Goal: Transaction & Acquisition: Purchase product/service

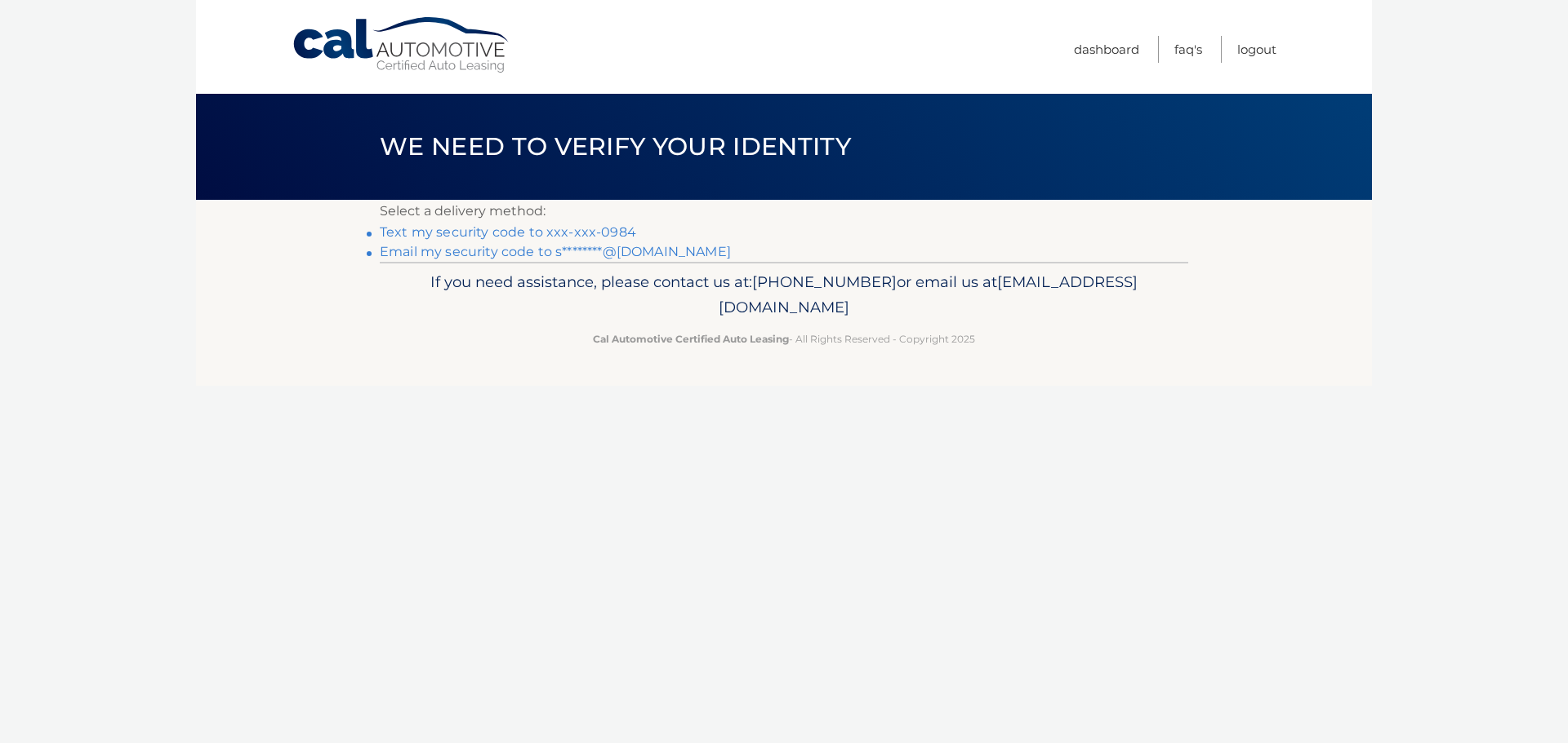
click at [620, 232] on link "Text my security code to xxx-xxx-0984" at bounding box center [507, 231] width 256 height 15
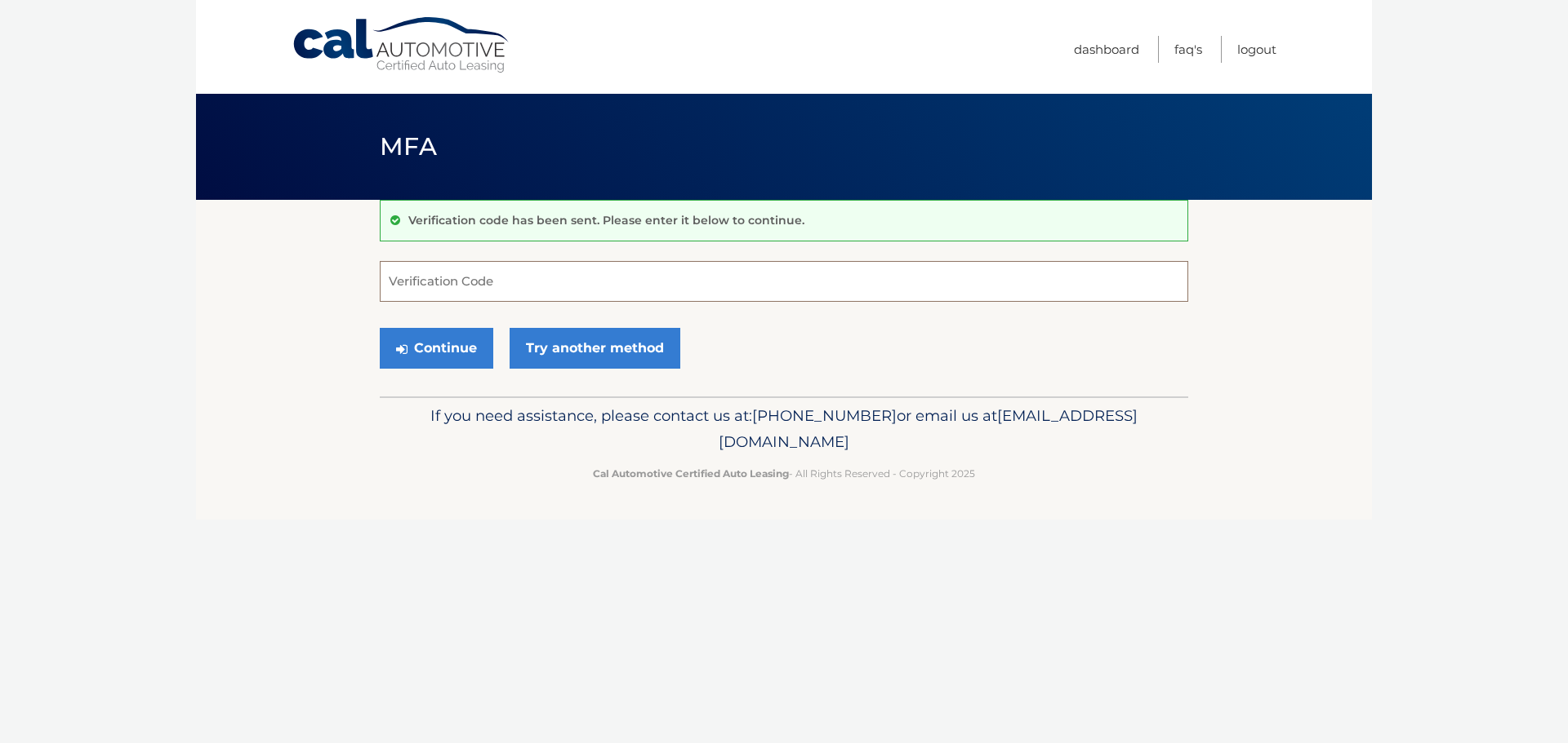
click at [596, 287] on input "Verification Code" at bounding box center [784, 281] width 808 height 41
type input "035407"
click at [445, 360] on button "Continue" at bounding box center [436, 348] width 114 height 41
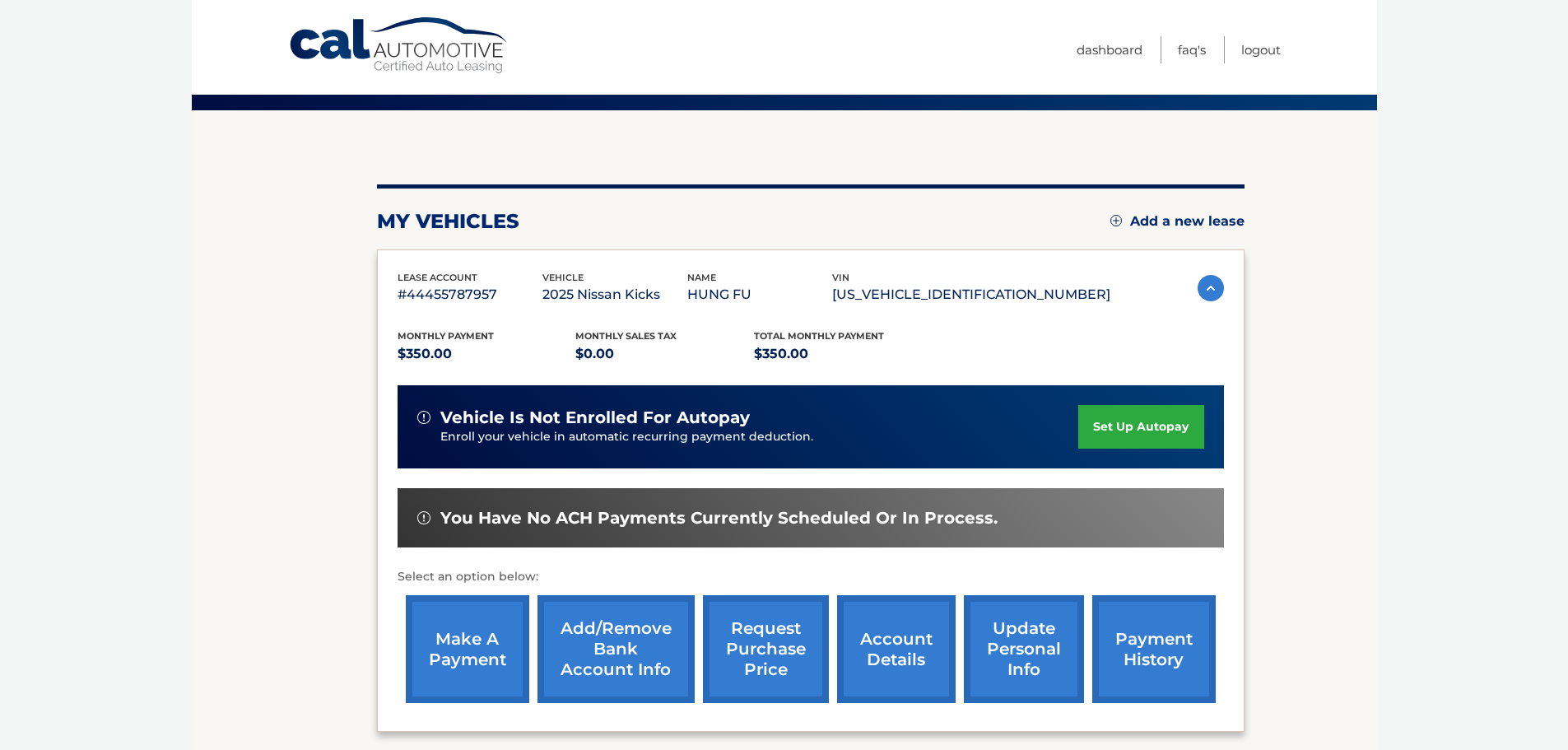
scroll to position [248, 0]
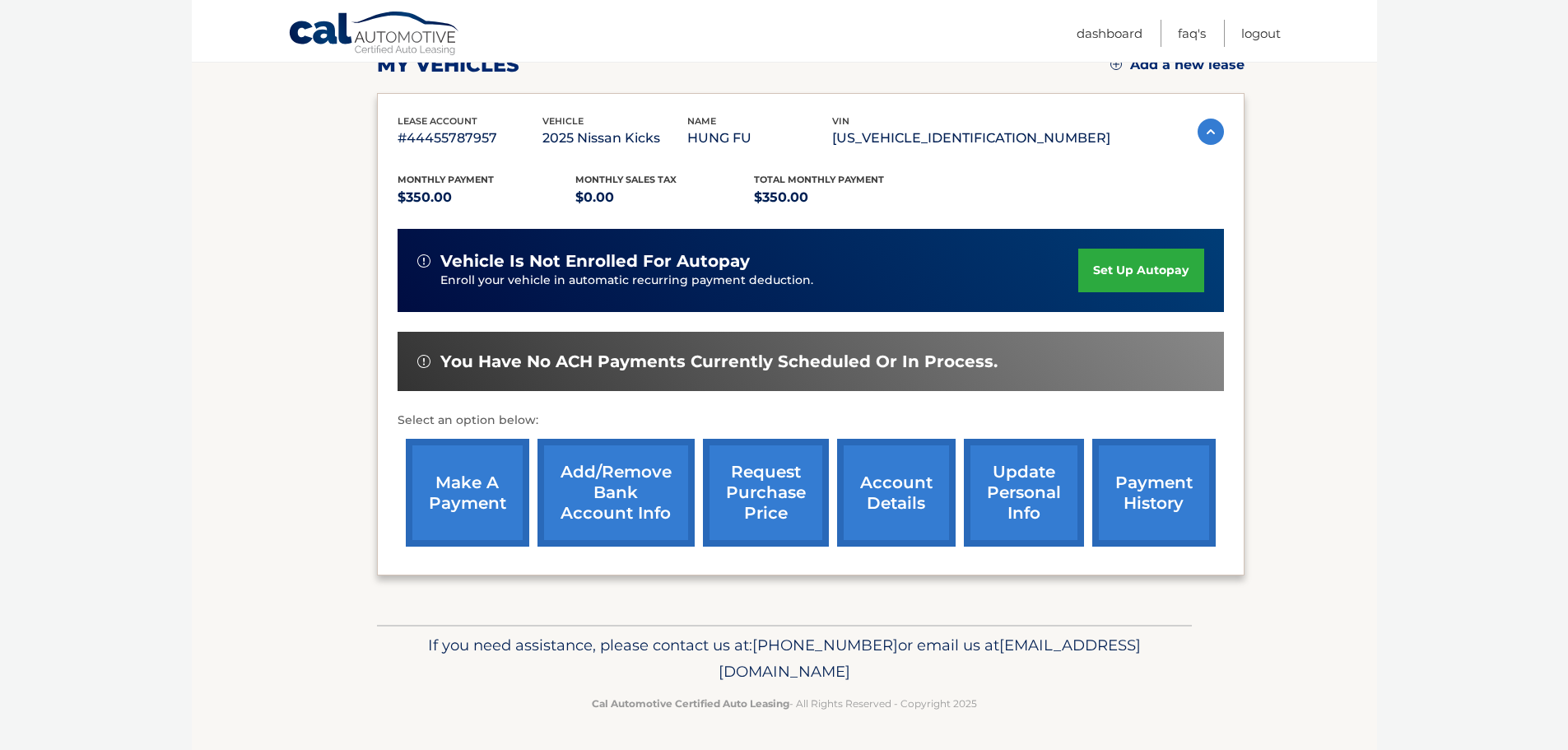
click at [469, 517] on link "make a payment" at bounding box center [468, 493] width 123 height 108
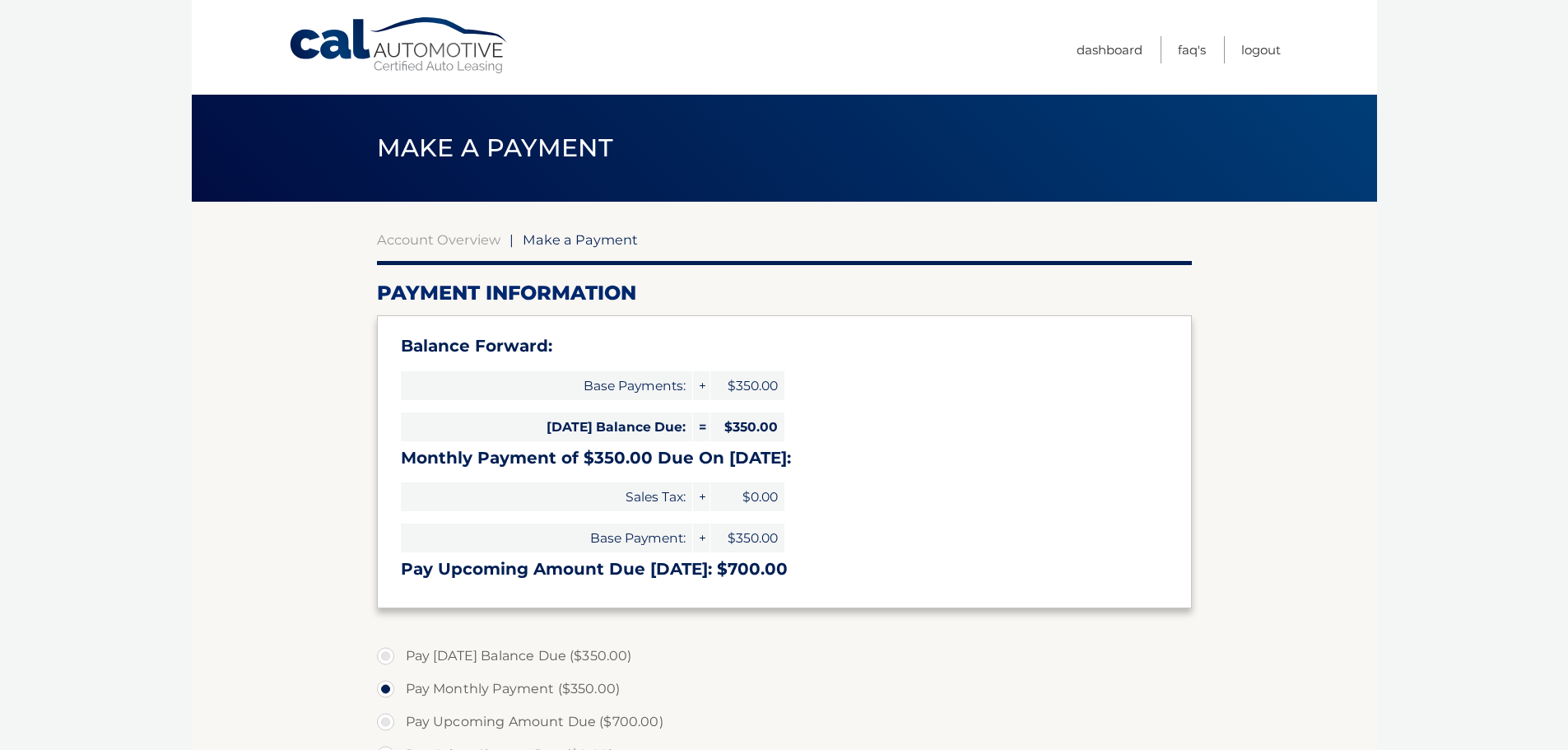
select select "ZmFmMTQxNDEtMjNiNS00NzY5LWI1Y2ItYzcwMzZjMWI4MDZh"
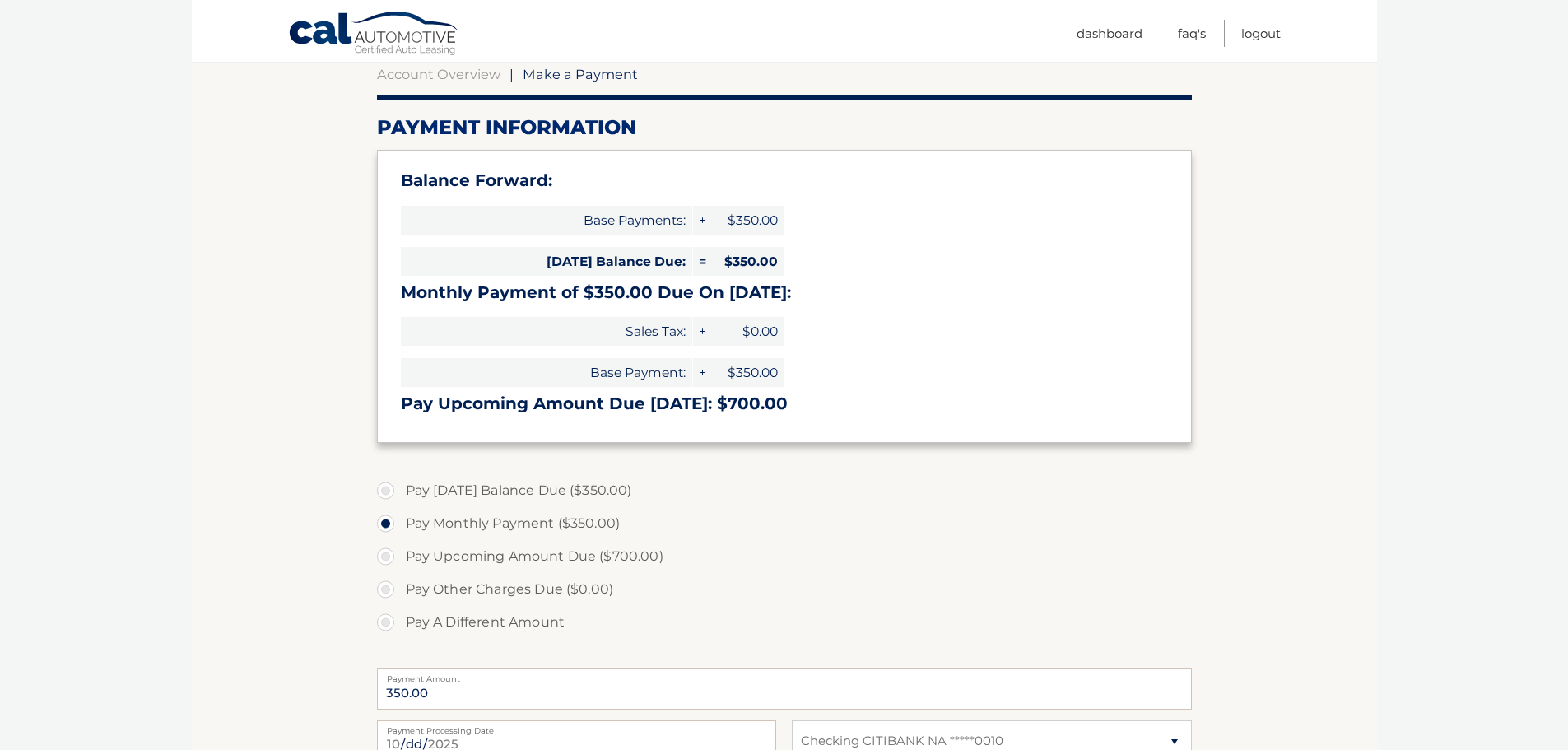
scroll to position [329, 0]
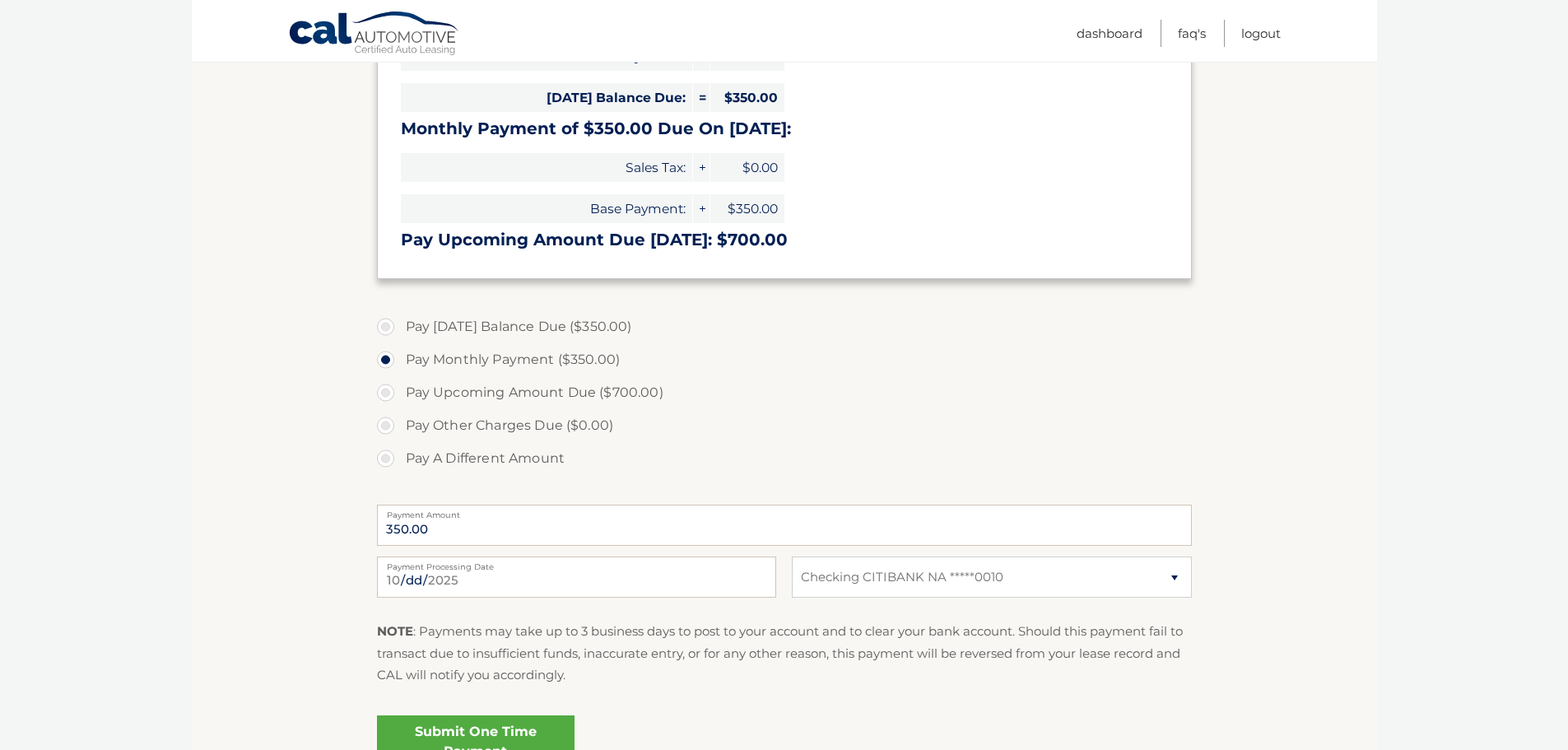
click at [474, 330] on label "Pay Today's Balance Due ($350.00)" at bounding box center [784, 327] width 815 height 33
click at [400, 330] on input "Pay Today's Balance Due ($350.00)" at bounding box center [392, 324] width 17 height 27
radio input "true"
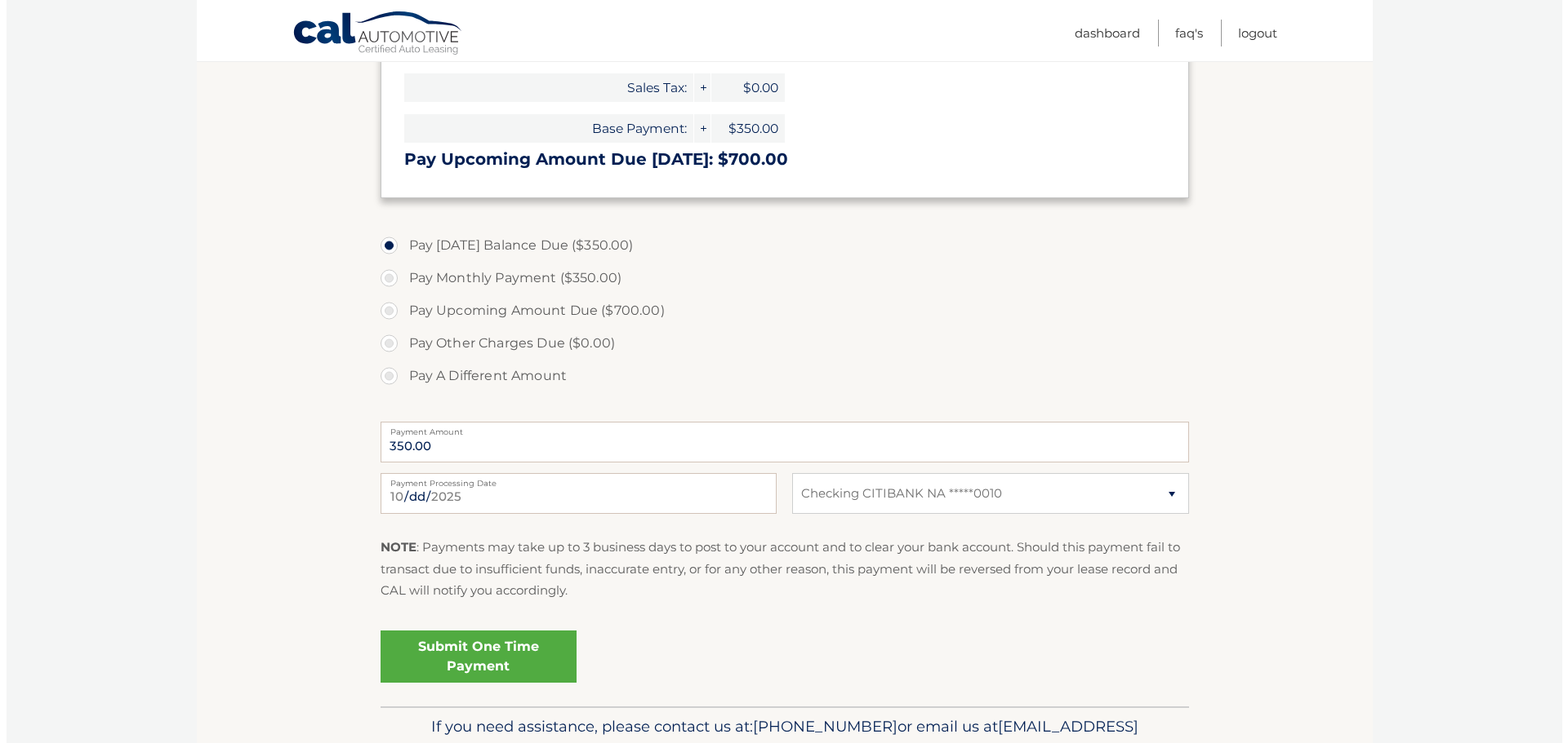
scroll to position [490, 0]
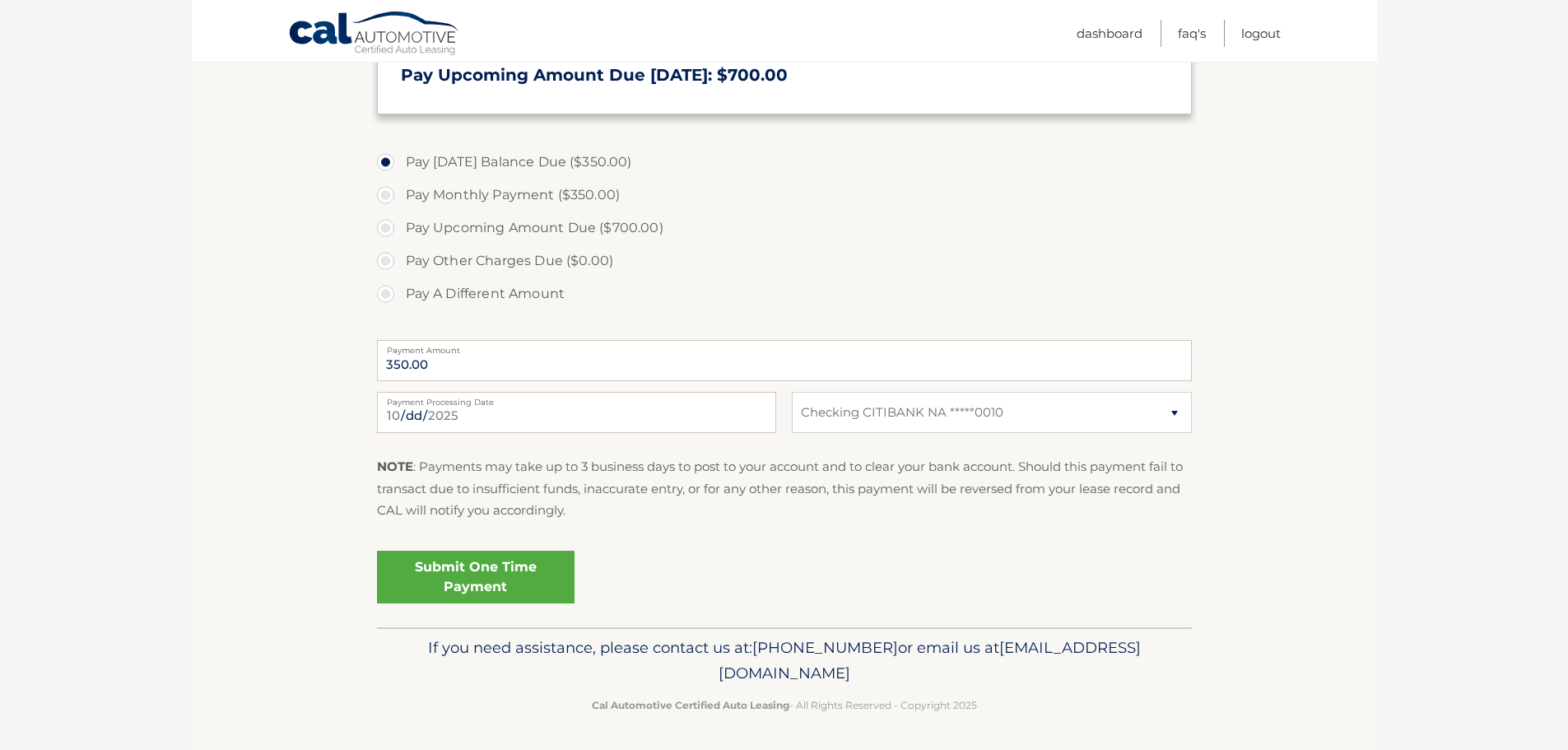
click at [476, 583] on link "Submit One Time Payment" at bounding box center [475, 577] width 197 height 52
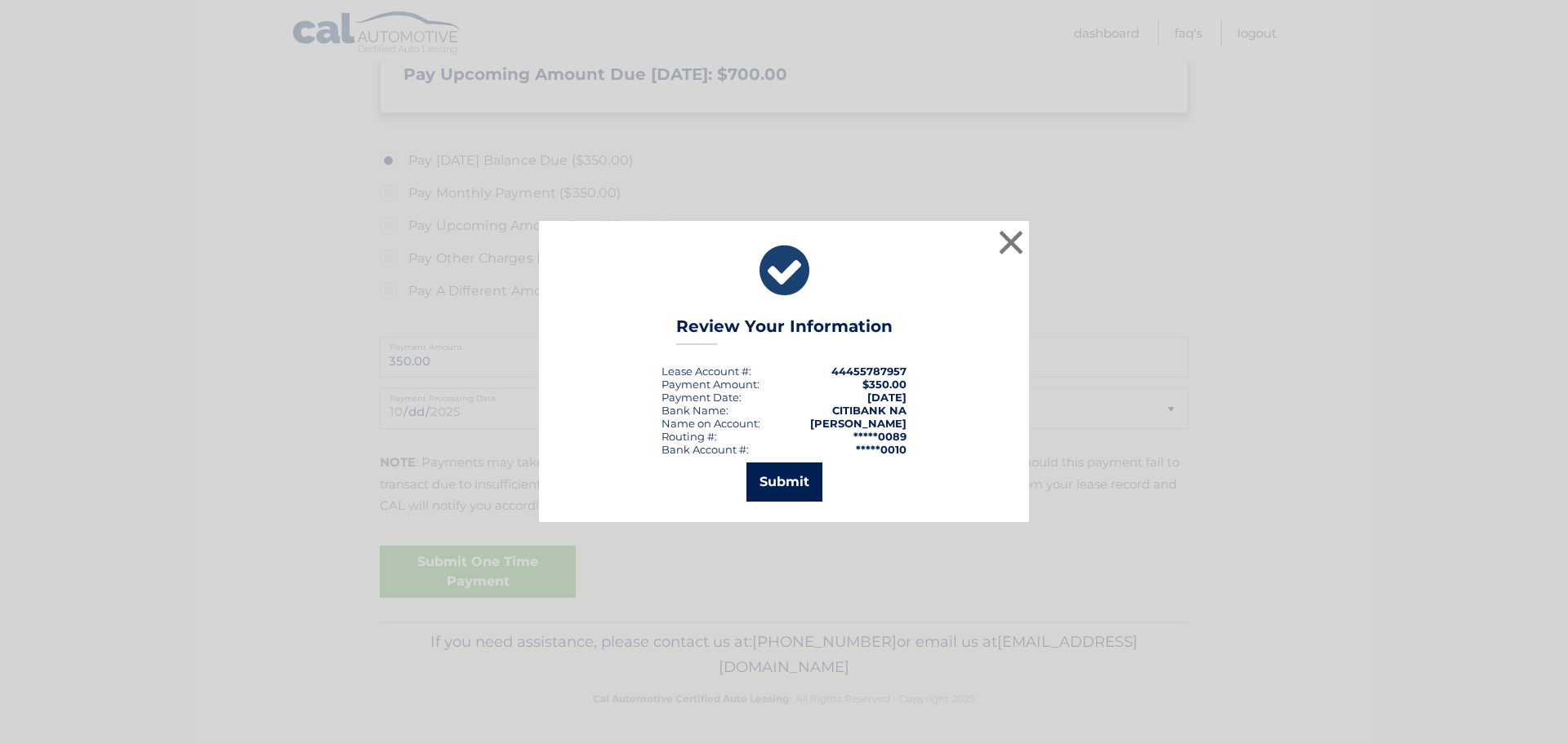
click at [789, 475] on button "Submit" at bounding box center [784, 482] width 76 height 39
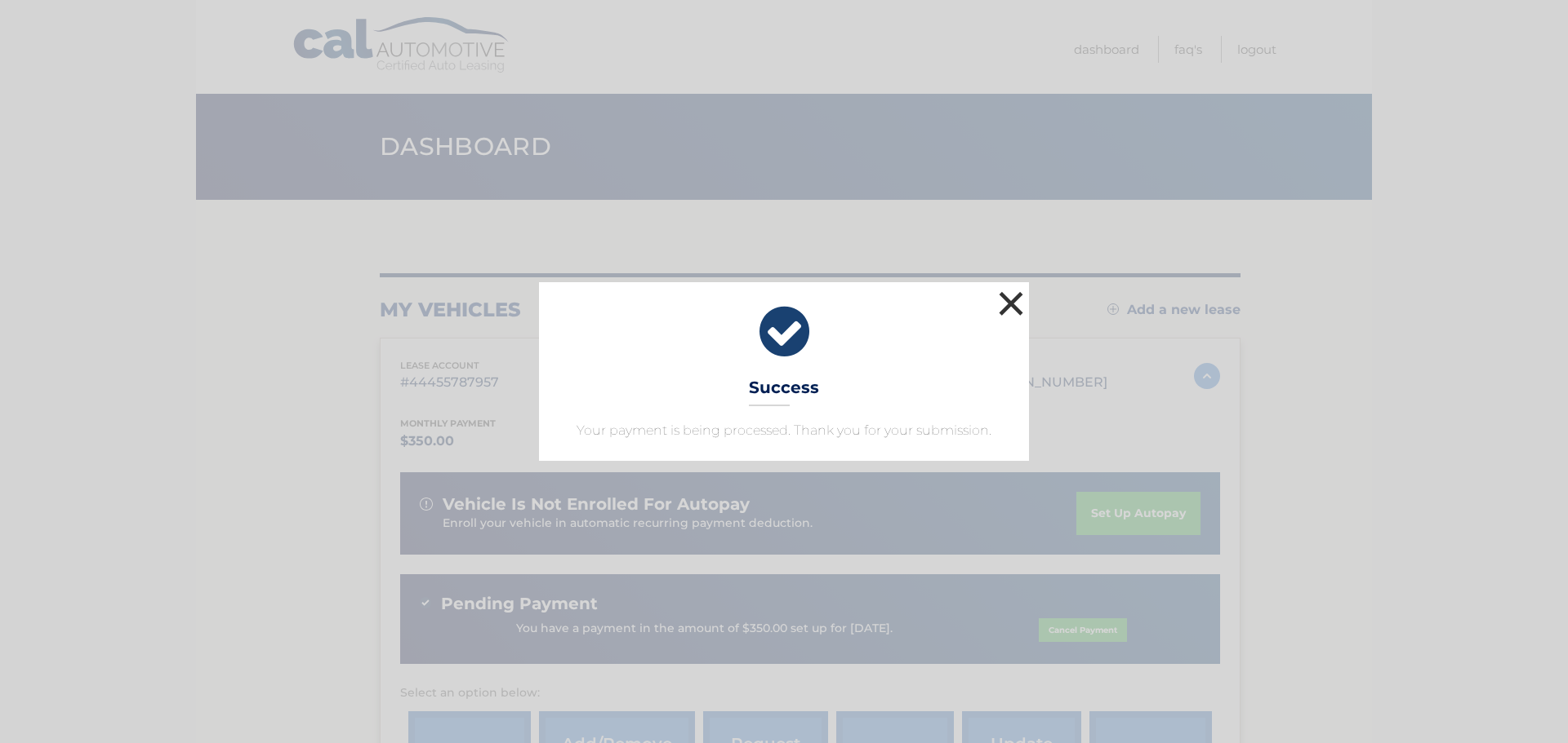
click at [1009, 306] on button "×" at bounding box center [1011, 303] width 33 height 33
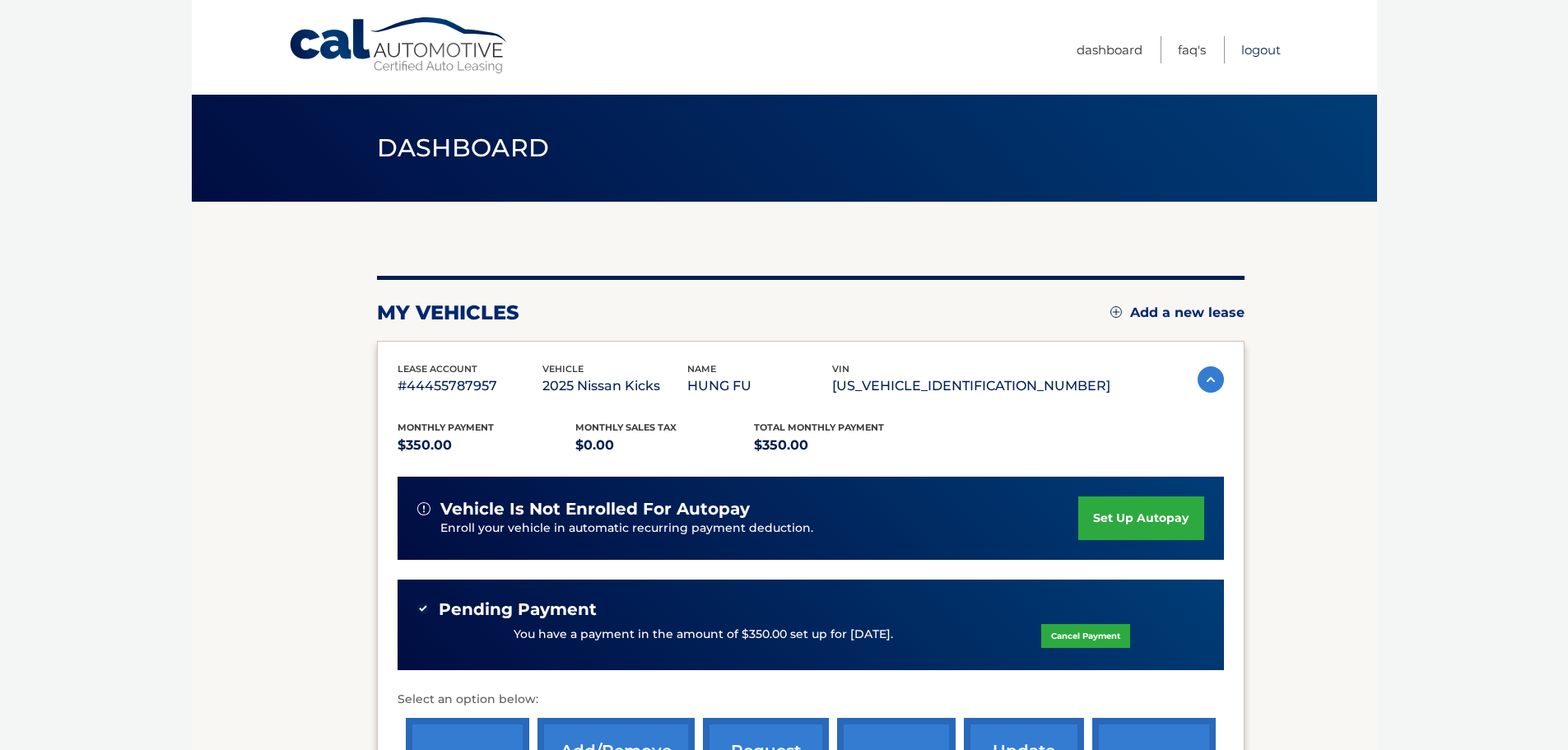
click at [1254, 49] on link "Logout" at bounding box center [1260, 50] width 39 height 28
